Goal: Transaction & Acquisition: Purchase product/service

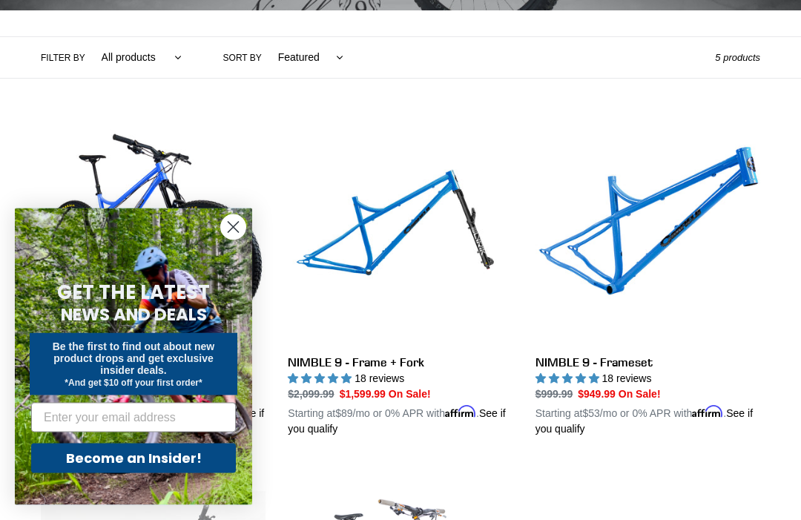
scroll to position [323, 0]
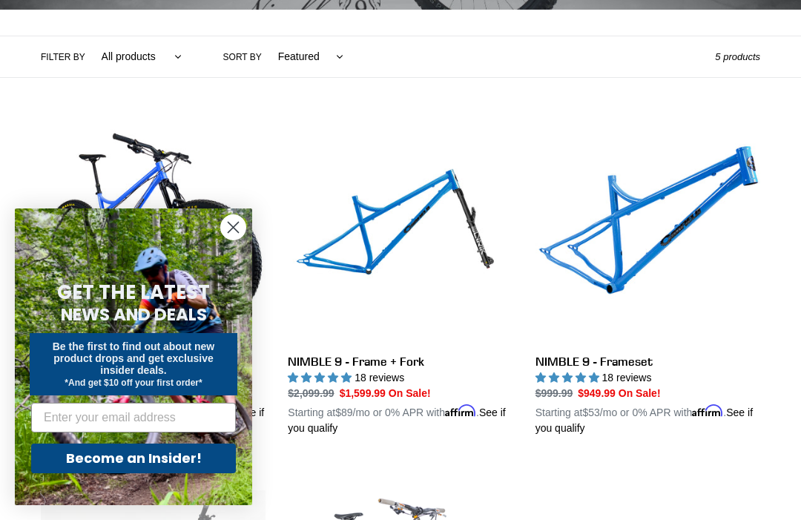
click at [237, 240] on circle "Close dialog" at bounding box center [233, 227] width 24 height 24
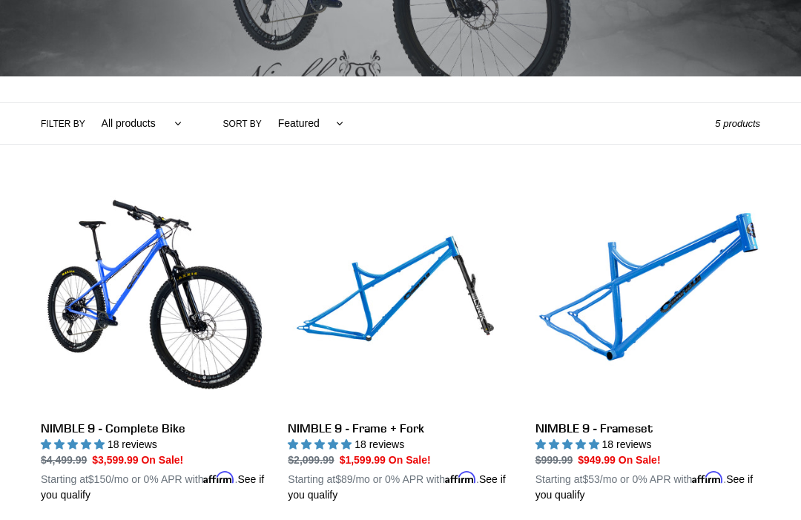
scroll to position [257, 0]
click at [631, 320] on link "NIMBLE 9 - Frameset" at bounding box center [648, 344] width 225 height 318
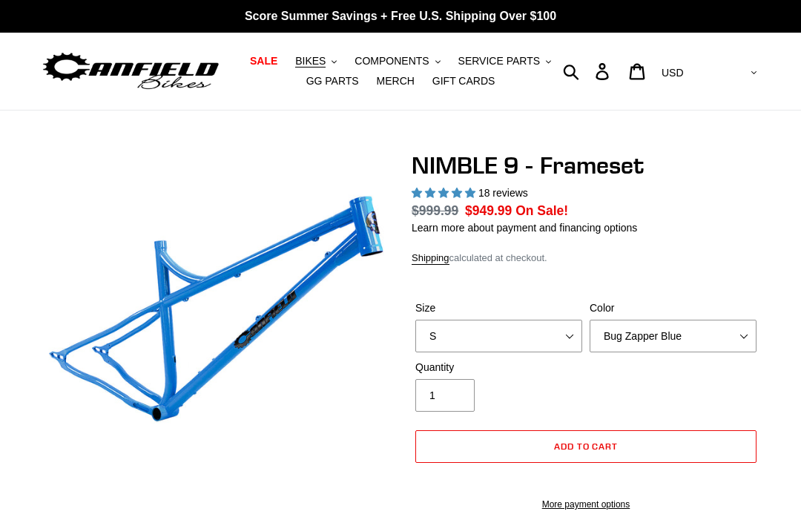
select select "highest-rating"
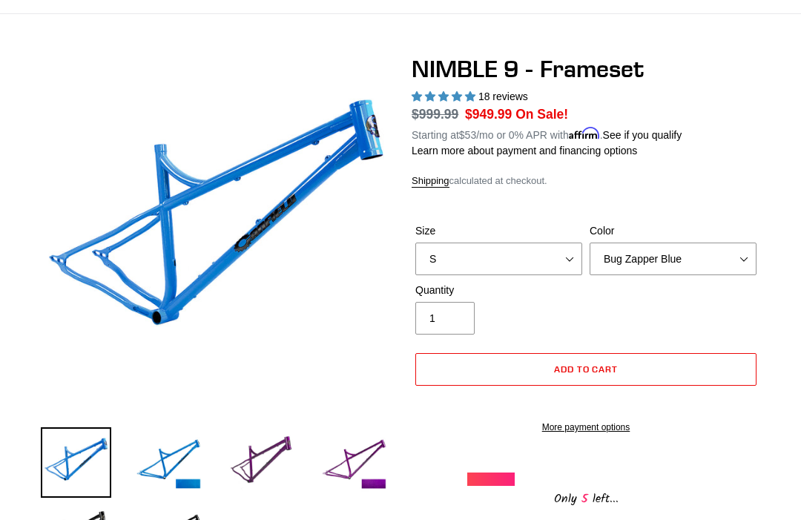
scroll to position [98, 0]
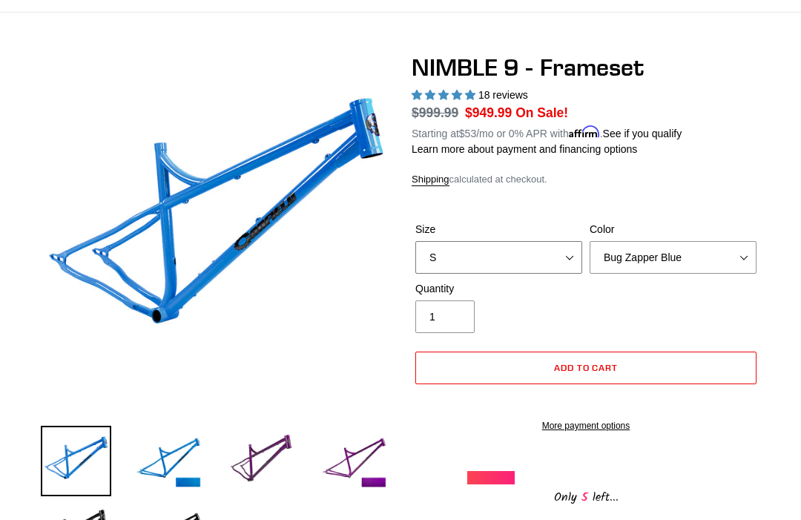
click at [544, 254] on select "S M L XL" at bounding box center [498, 257] width 167 height 33
select select "XL"
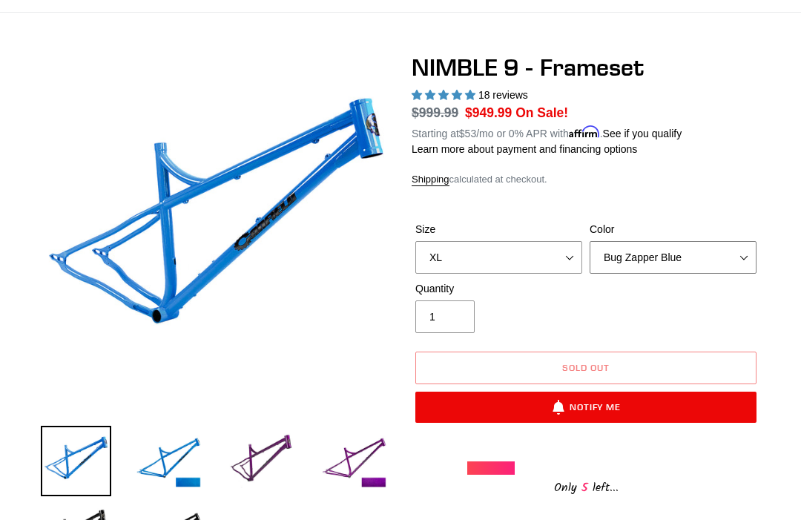
click at [719, 254] on select "Bug Zapper Blue Purple Haze -Sold Out Galaxy Black" at bounding box center [673, 257] width 167 height 33
select select "Galaxy Black"
